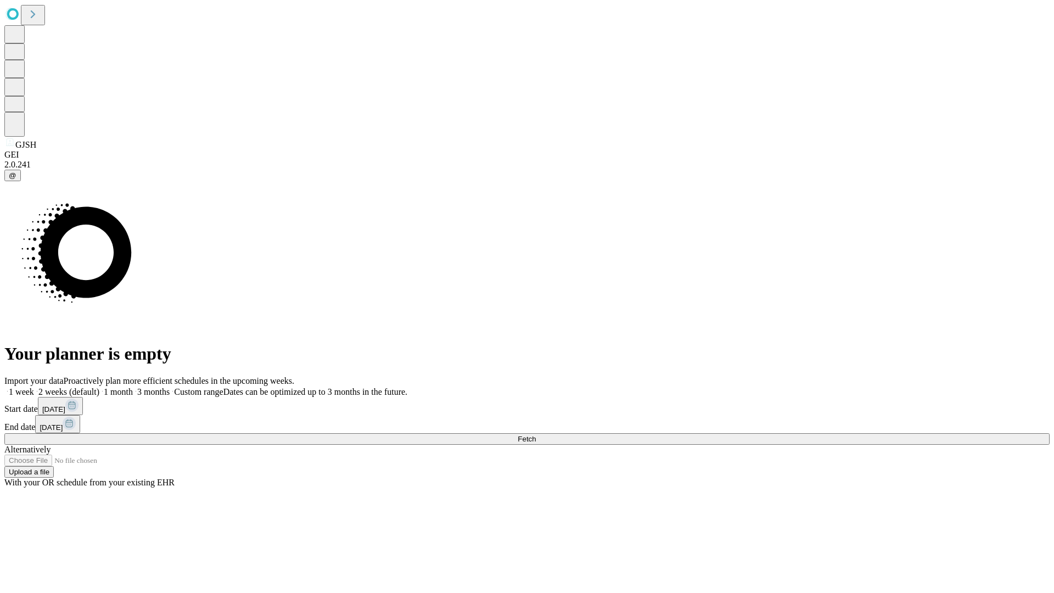
click at [536, 435] on span "Fetch" at bounding box center [527, 439] width 18 height 8
